Goal: Task Accomplishment & Management: Use online tool/utility

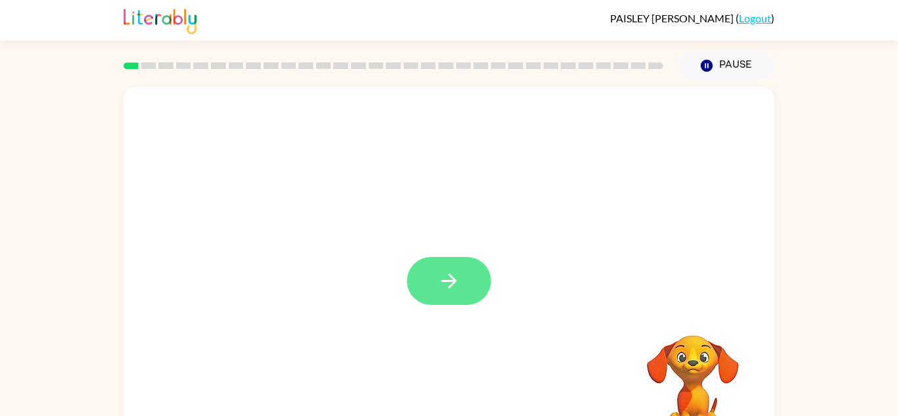
click at [444, 284] on icon "button" at bounding box center [449, 281] width 23 height 23
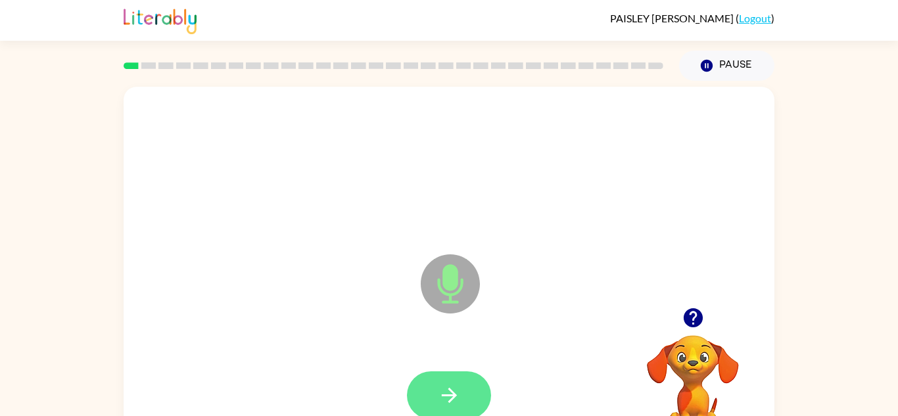
click at [446, 379] on button "button" at bounding box center [449, 395] width 84 height 48
click at [445, 378] on button "button" at bounding box center [449, 395] width 84 height 48
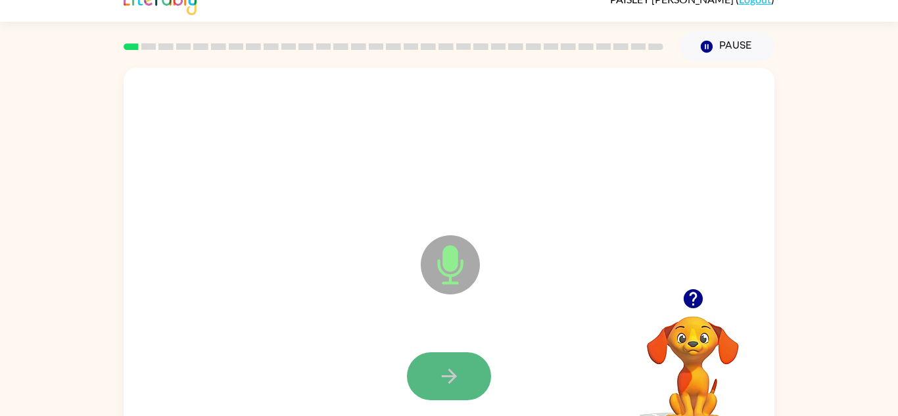
click at [438, 398] on button "button" at bounding box center [449, 376] width 84 height 48
click at [457, 360] on button "button" at bounding box center [449, 376] width 84 height 48
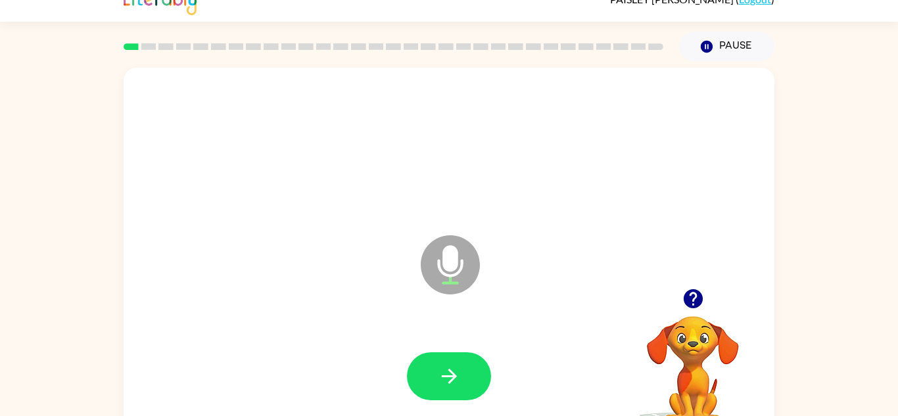
click at [457, 360] on button "button" at bounding box center [449, 376] width 84 height 48
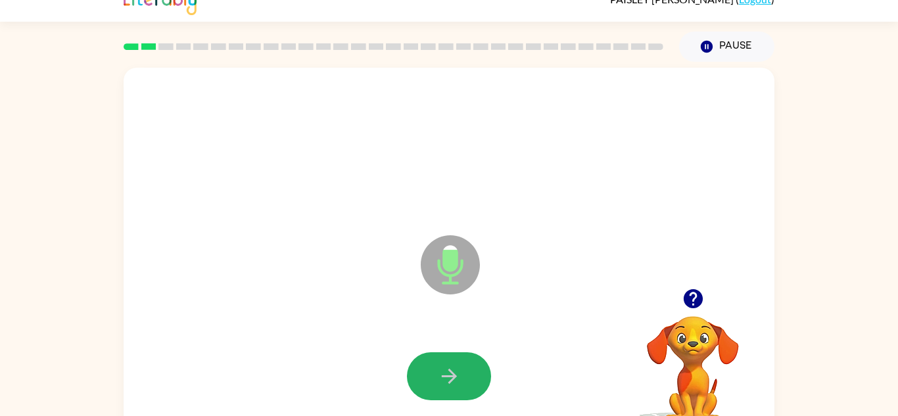
click at [457, 360] on button "button" at bounding box center [449, 376] width 84 height 48
click at [461, 362] on button "button" at bounding box center [449, 376] width 84 height 48
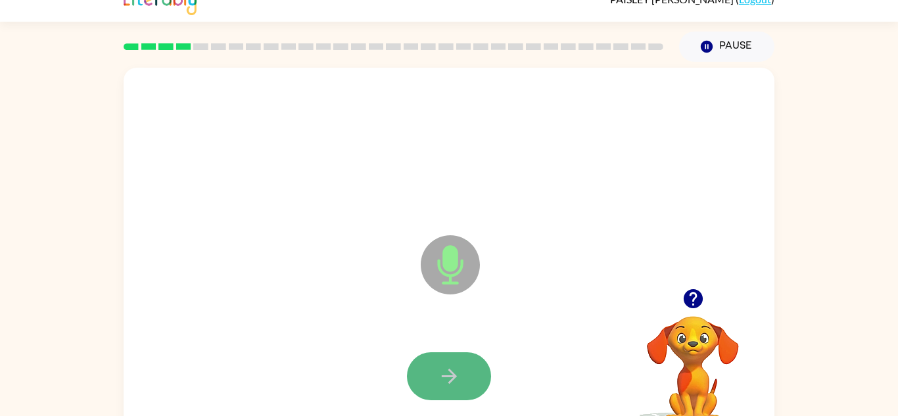
click at [463, 363] on button "button" at bounding box center [449, 376] width 84 height 48
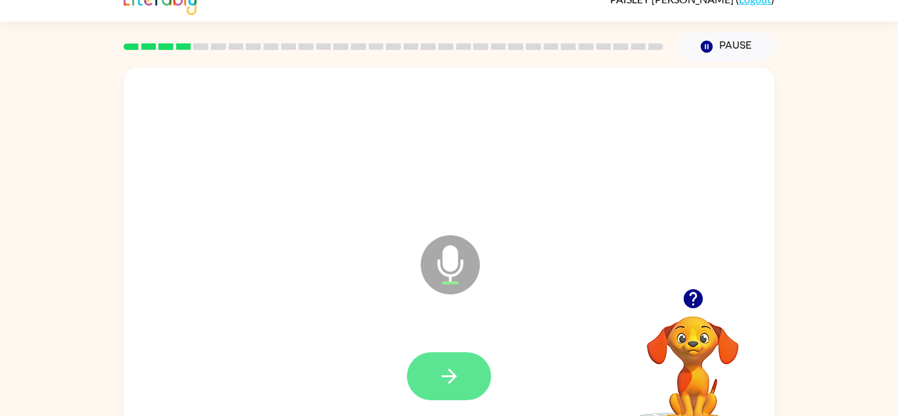
click at [465, 367] on button "button" at bounding box center [449, 376] width 84 height 48
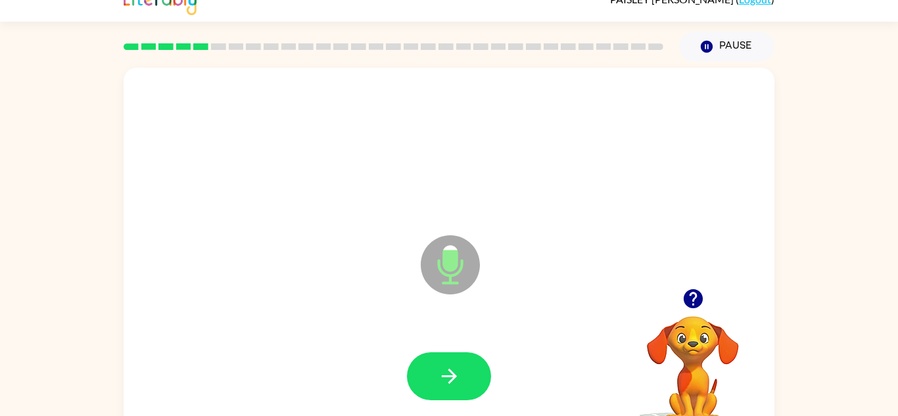
click at [465, 367] on button "button" at bounding box center [449, 376] width 84 height 48
click at [463, 366] on button "button" at bounding box center [449, 376] width 84 height 48
click at [452, 362] on button "button" at bounding box center [449, 376] width 84 height 48
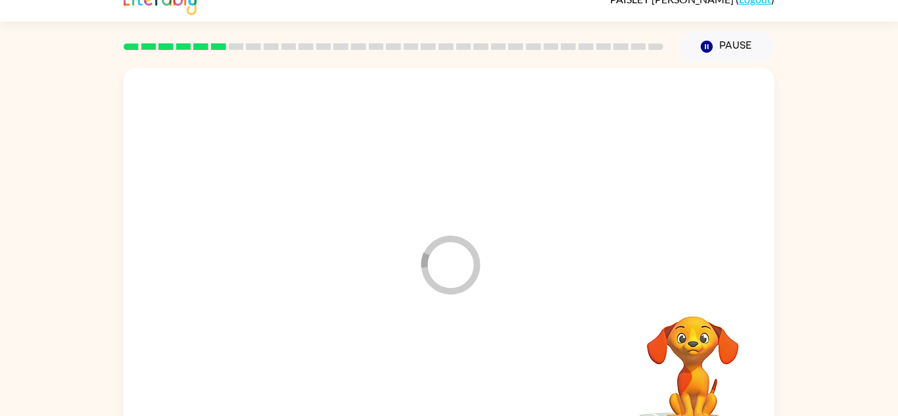
click at [452, 362] on div at bounding box center [449, 377] width 625 height 108
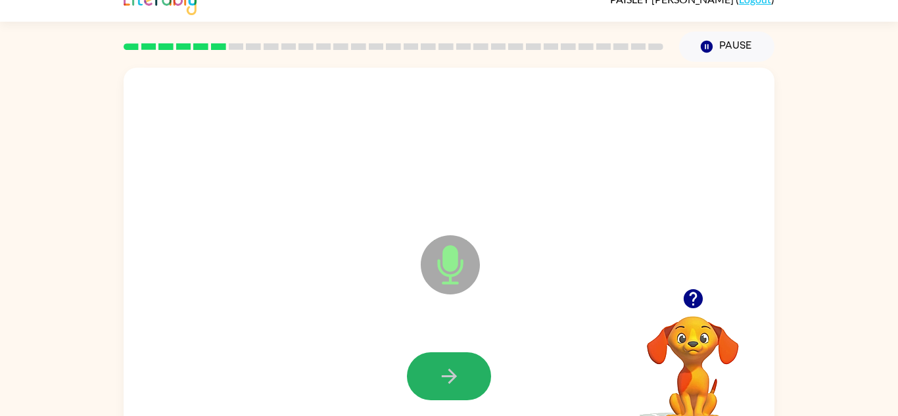
click at [452, 362] on button "button" at bounding box center [449, 376] width 84 height 48
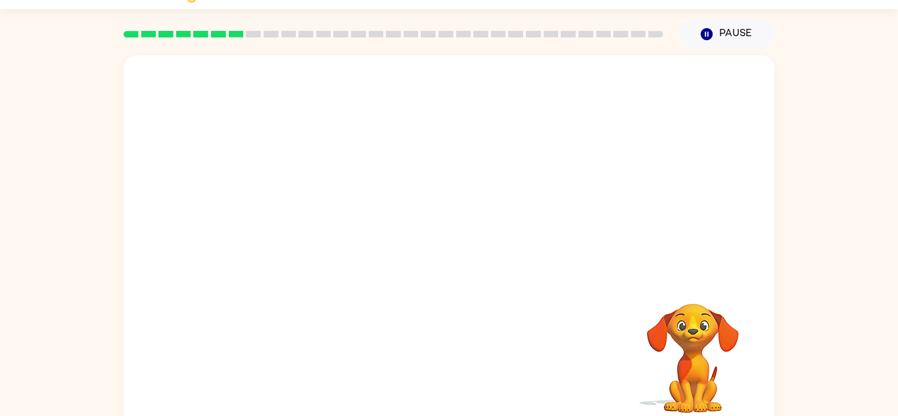
scroll to position [0, 0]
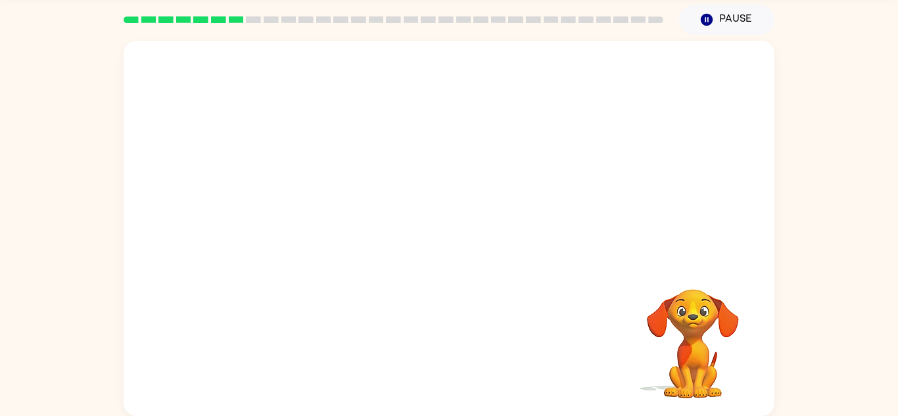
click at [518, 179] on div at bounding box center [449, 228] width 651 height 375
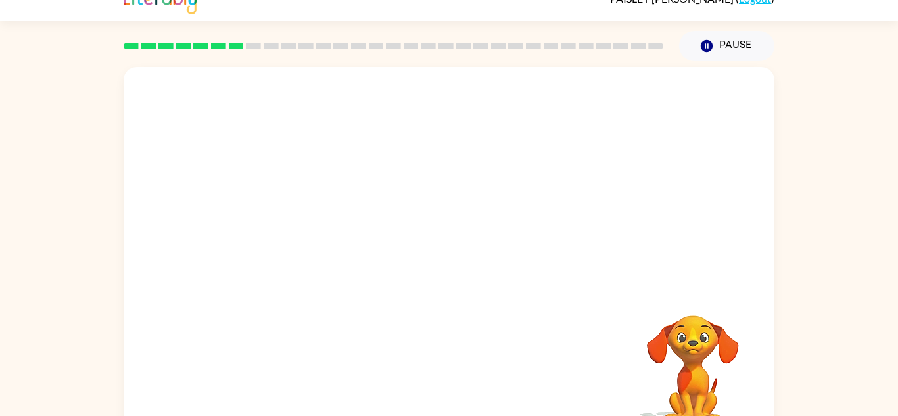
scroll to position [46, 0]
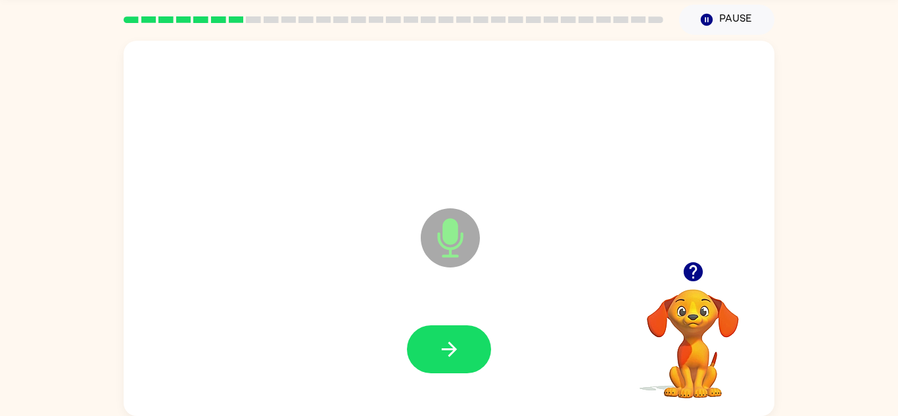
click at [542, 231] on icon "Microphone The Microphone is here when it is your turn to talk" at bounding box center [515, 254] width 197 height 99
click at [469, 321] on div at bounding box center [449, 350] width 625 height 108
click at [455, 346] on icon "button" at bounding box center [449, 349] width 23 height 23
click at [447, 338] on icon "button" at bounding box center [449, 349] width 23 height 23
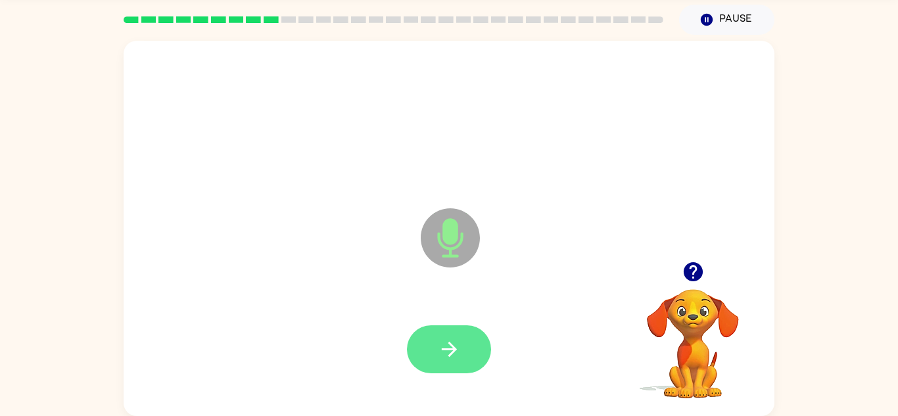
click at [452, 343] on icon "button" at bounding box center [449, 349] width 23 height 23
